Goal: Communication & Community: Answer question/provide support

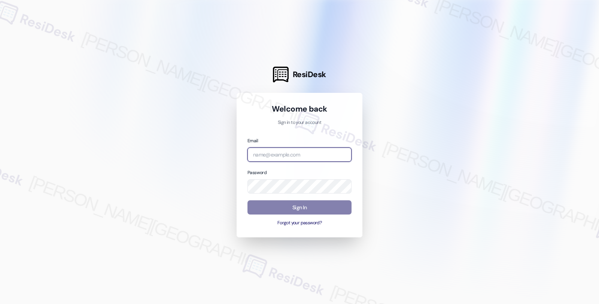
click at [279, 150] on input "email" at bounding box center [299, 154] width 104 height 15
type input "[EMAIL_ADDRESS][PERSON_NAME][DOMAIN_NAME]"
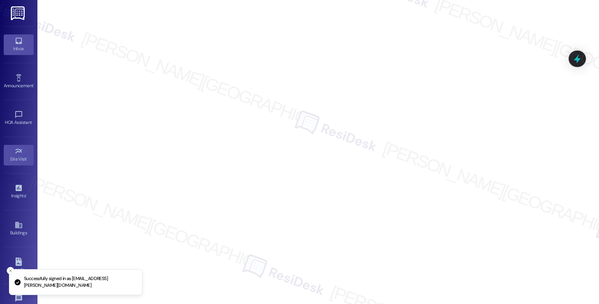
click at [25, 46] on div "Inbox" at bounding box center [18, 48] width 37 height 7
